Goal: Task Accomplishment & Management: Use online tool/utility

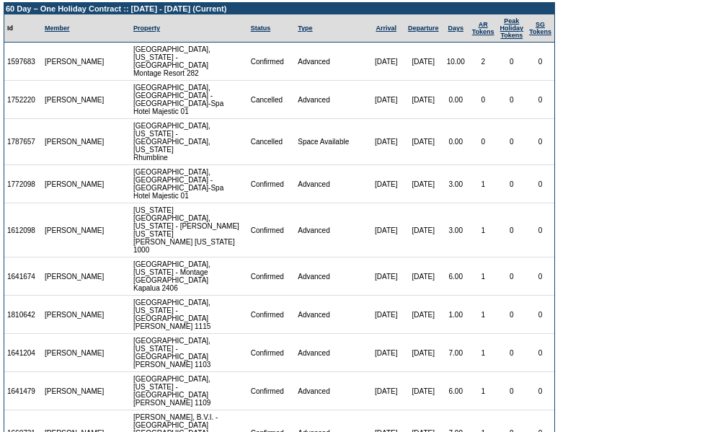
scroll to position [97, 0]
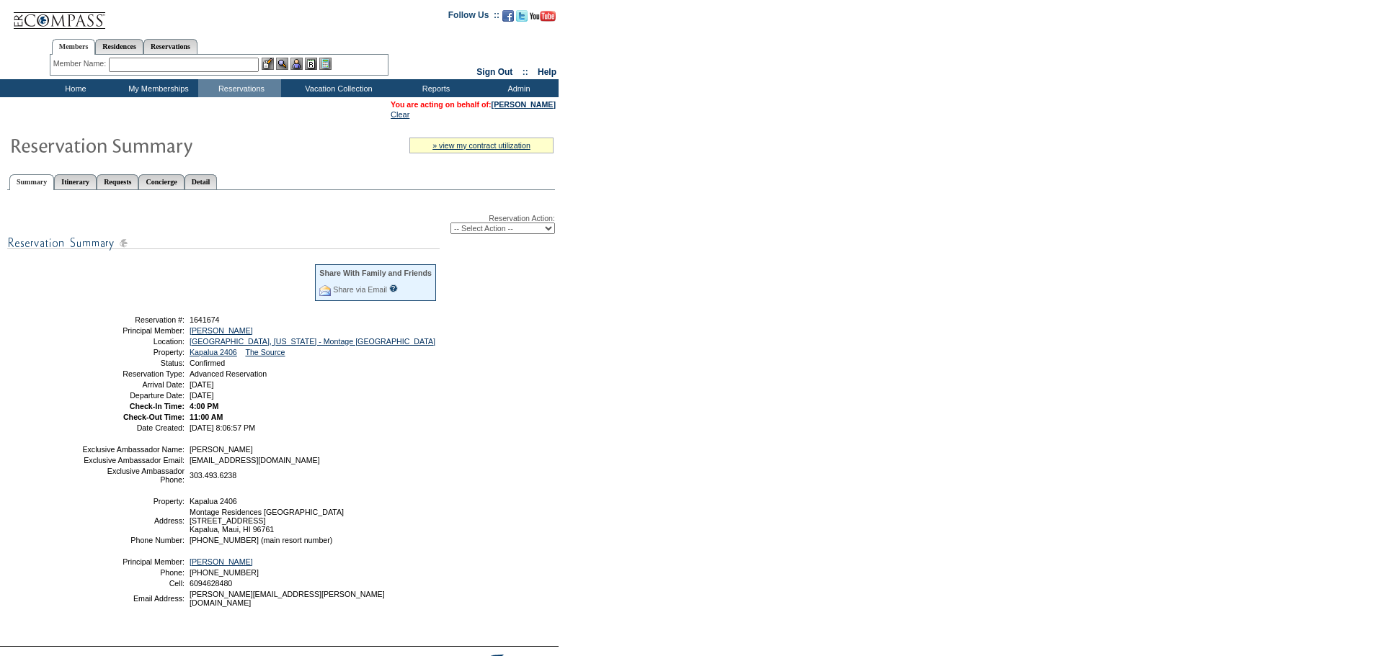
click at [373, 203] on p at bounding box center [281, 202] width 548 height 9
click at [507, 232] on select "-- Select Action -- Modify Reservation Dates Modify Reservation Cost Modify Occ…" at bounding box center [502, 229] width 104 height 12
select select "ChangeDates"
click at [450, 226] on select "-- Select Action -- Modify Reservation Dates Modify Reservation Cost Modify Occ…" at bounding box center [502, 229] width 104 height 12
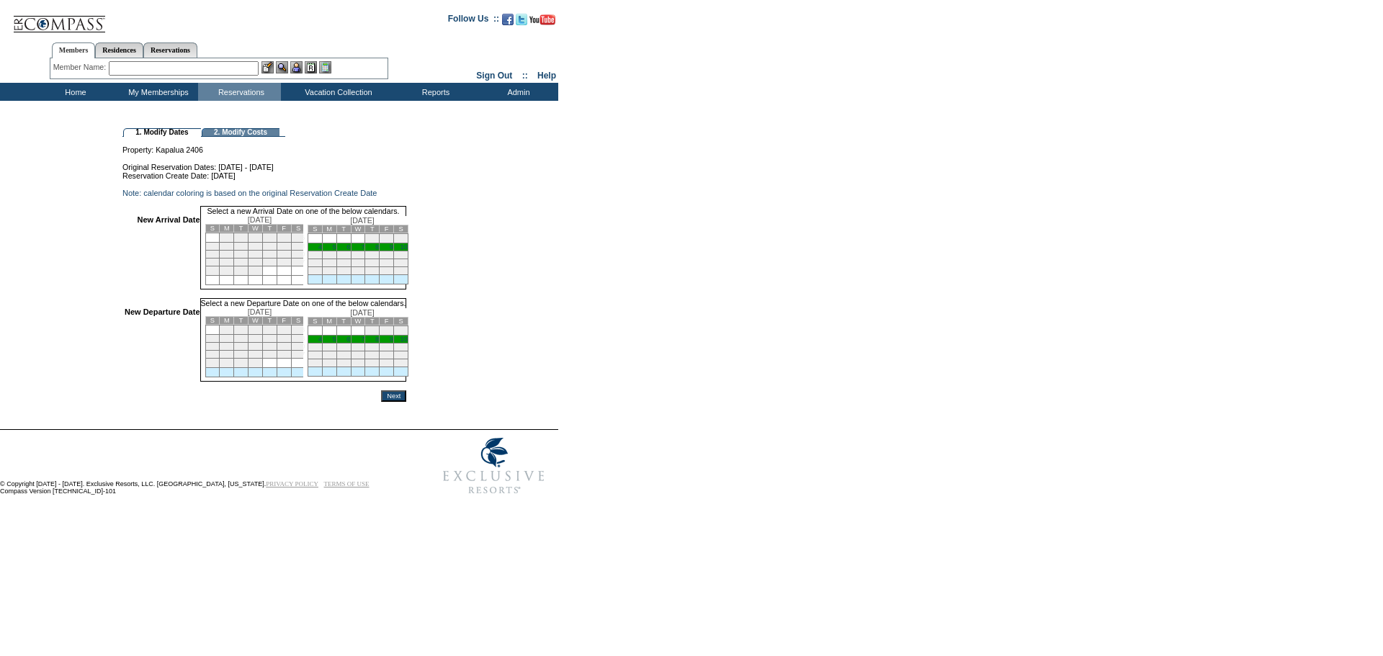
click at [365, 251] on link "7" at bounding box center [363, 247] width 4 height 7
